Goal: Information Seeking & Learning: Compare options

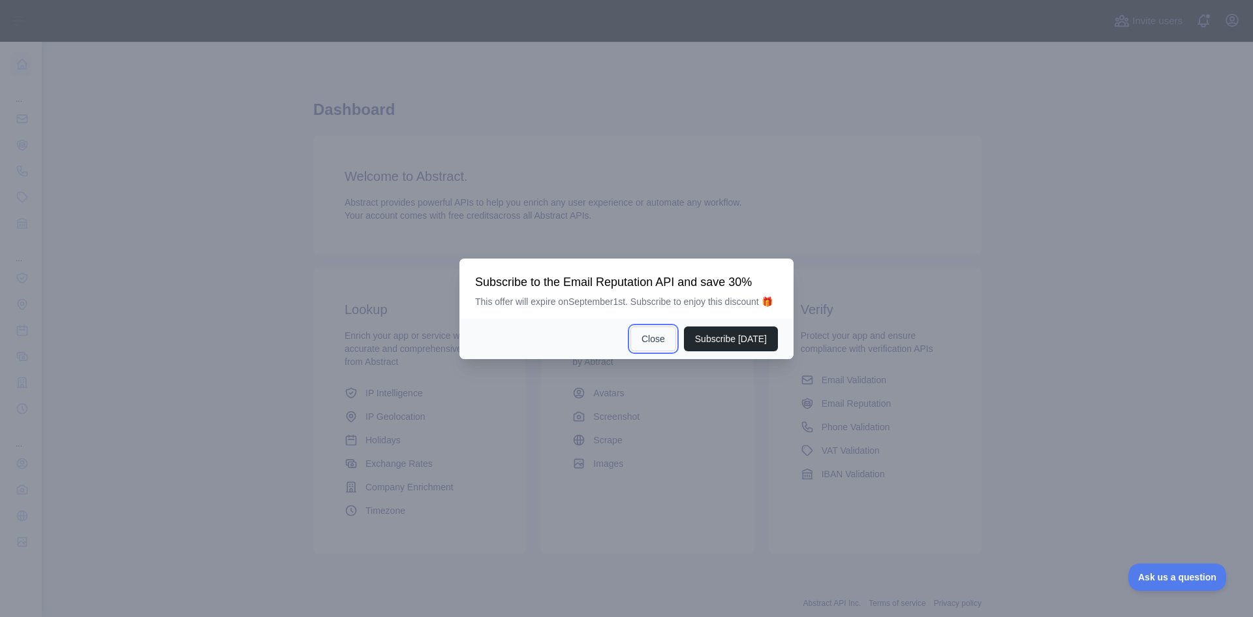
click at [664, 337] on button "Close" at bounding box center [653, 338] width 46 height 25
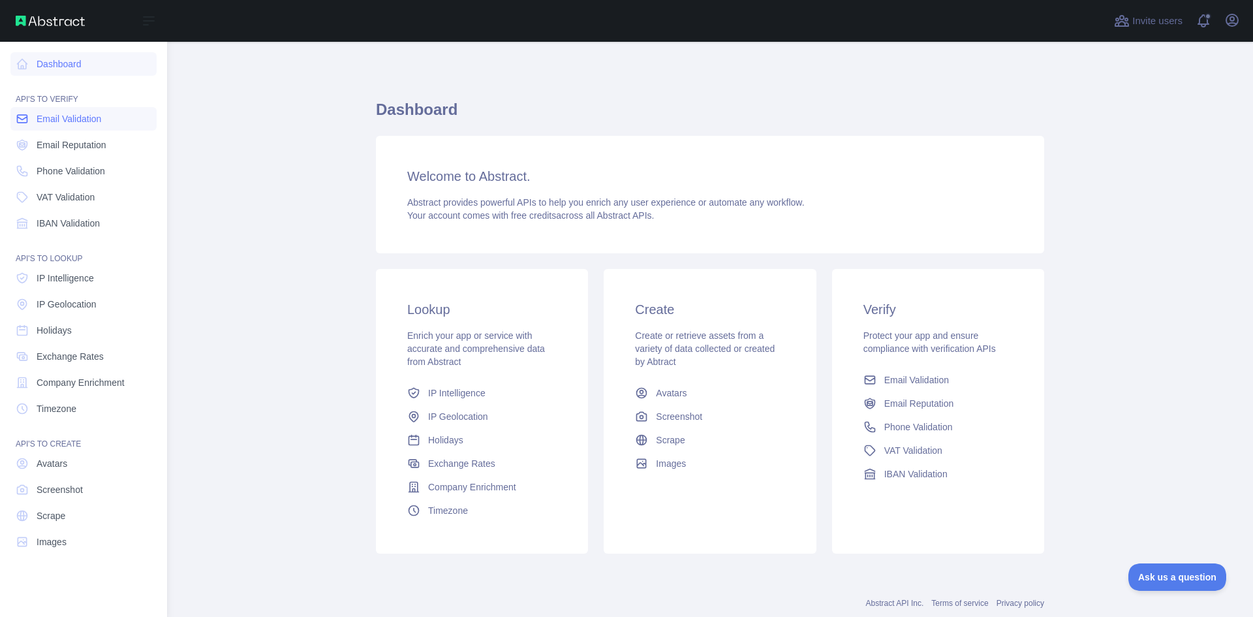
click at [57, 117] on span "Email Validation" at bounding box center [69, 118] width 65 height 13
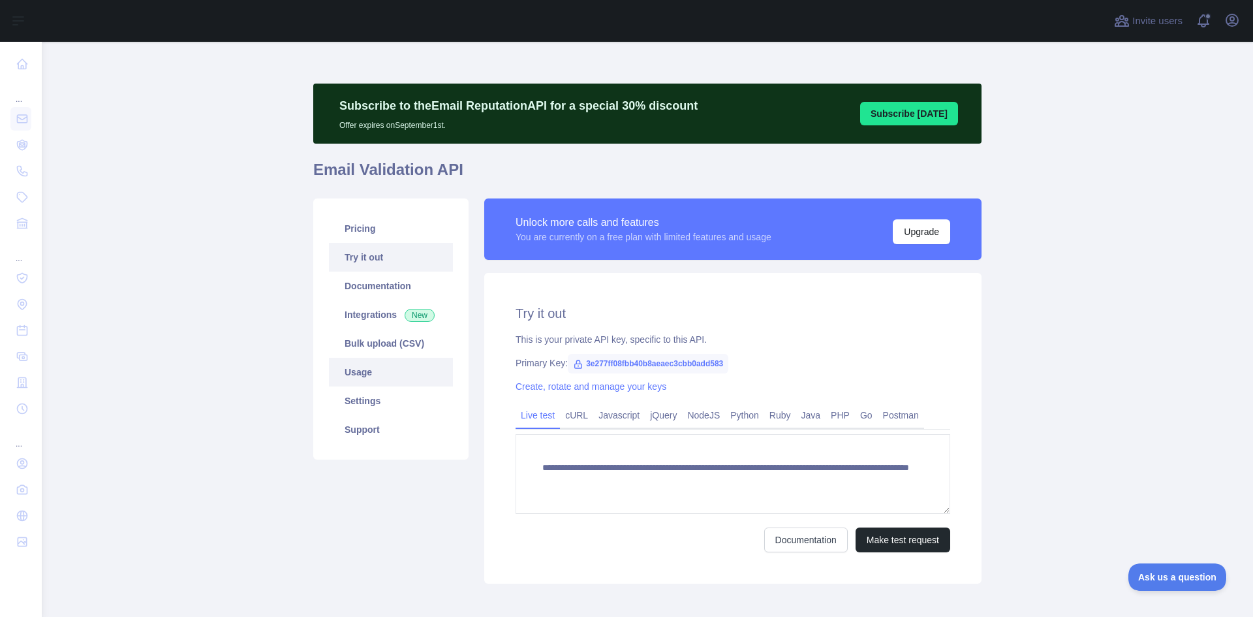
click at [370, 368] on link "Usage" at bounding box center [391, 372] width 124 height 29
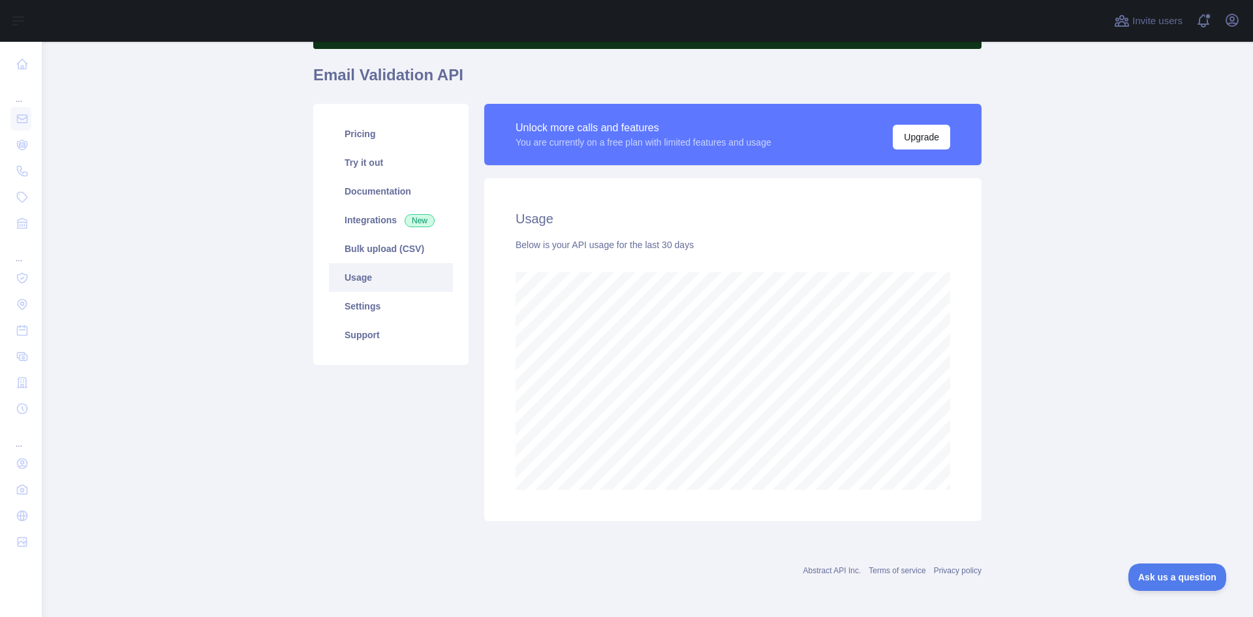
scroll to position [95, 0]
click at [371, 196] on link "Documentation" at bounding box center [391, 190] width 124 height 29
click at [350, 125] on link "Pricing" at bounding box center [391, 133] width 124 height 29
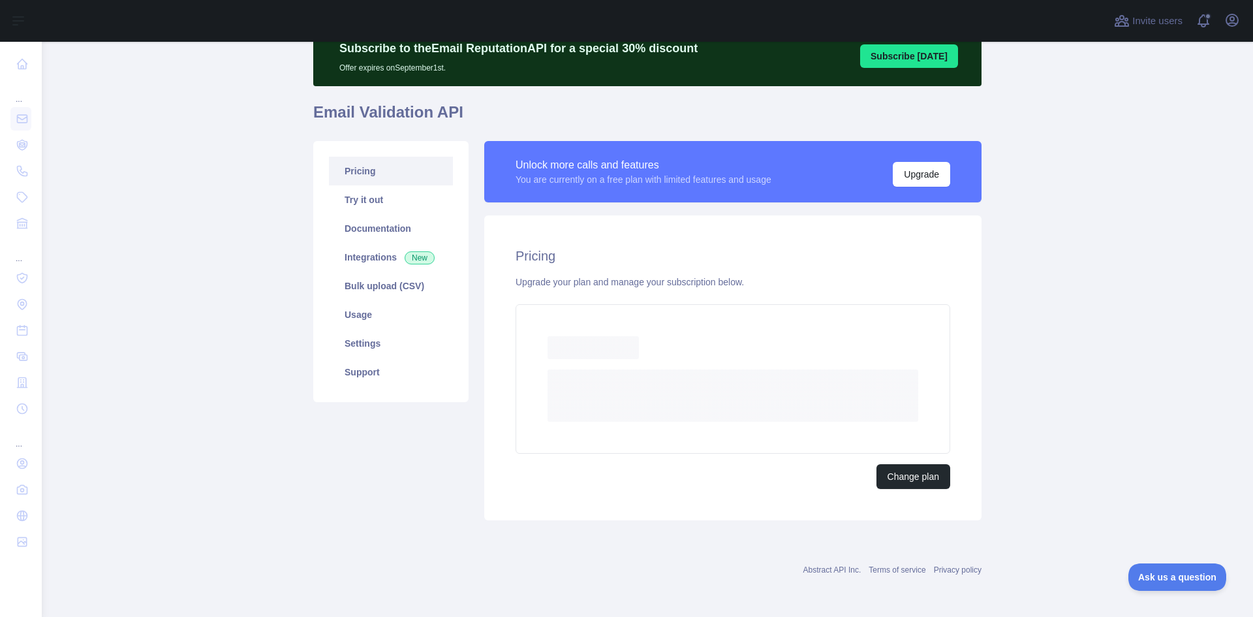
scroll to position [22, 0]
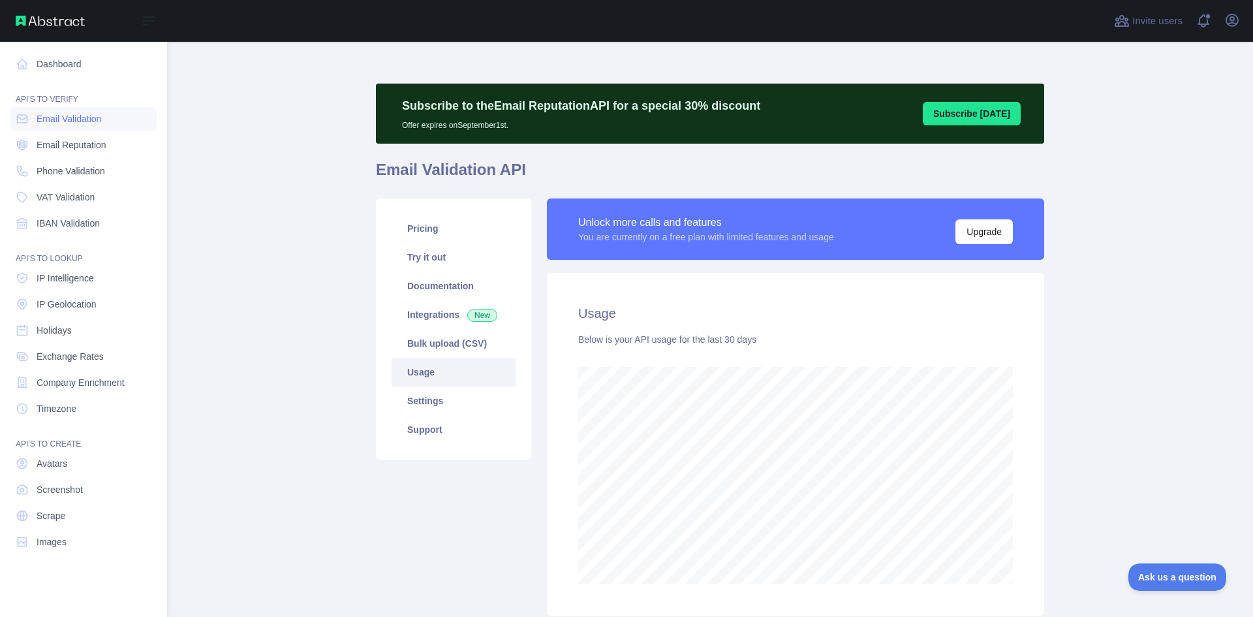
scroll to position [652032, 651531]
click at [76, 172] on span "Phone Validation" at bounding box center [71, 170] width 69 height 13
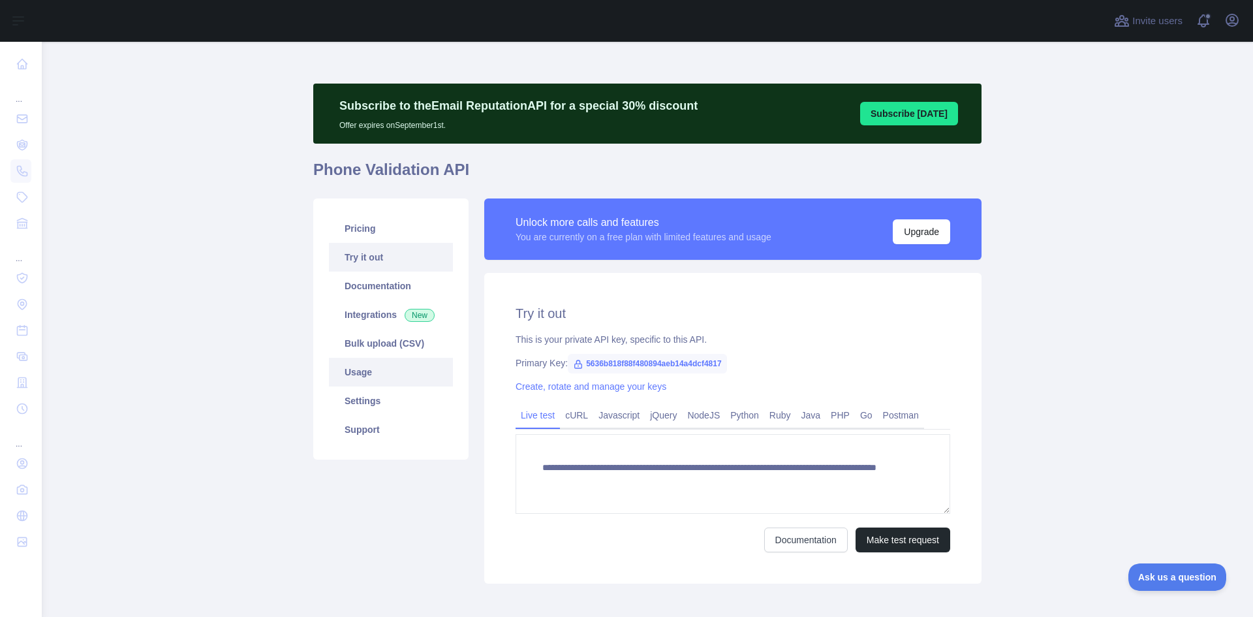
click at [365, 374] on link "Usage" at bounding box center [391, 372] width 124 height 29
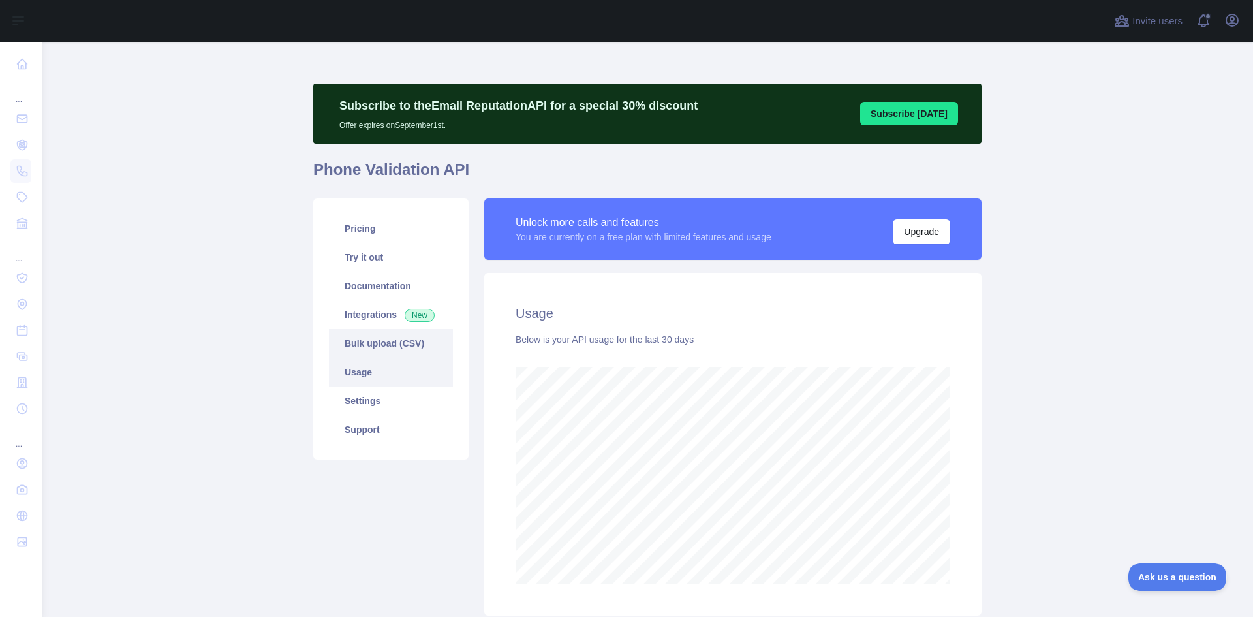
scroll to position [575, 1201]
click at [371, 232] on link "Pricing" at bounding box center [391, 228] width 124 height 29
